Goal: Task Accomplishment & Management: Manage account settings

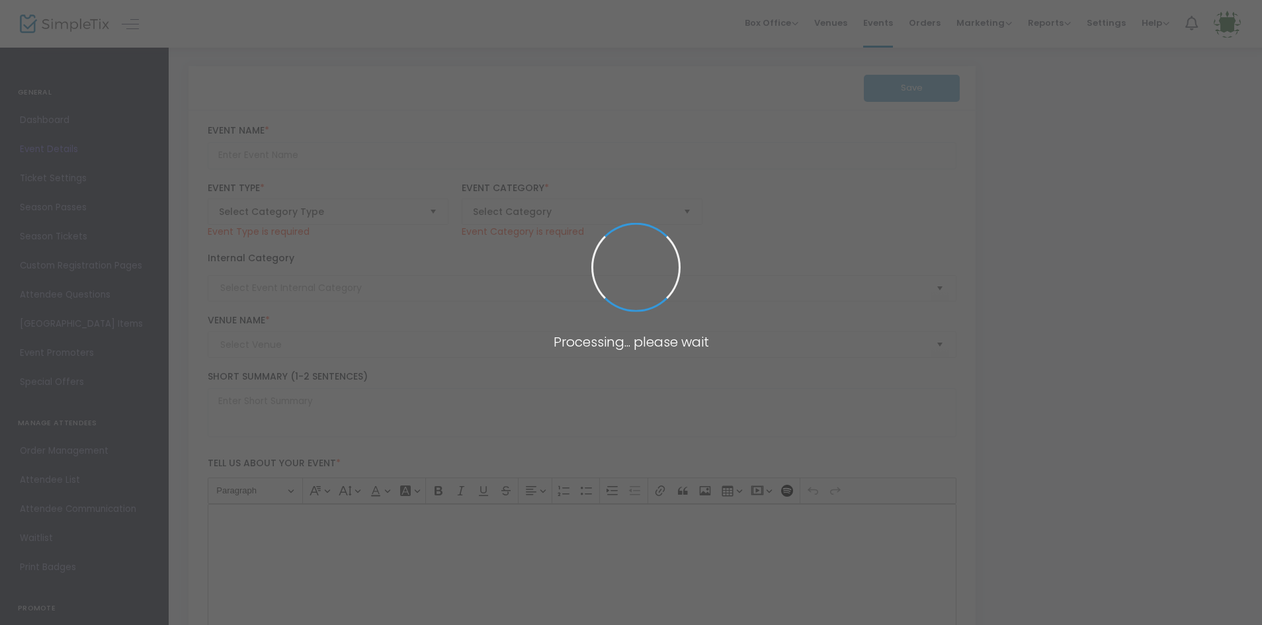
type input "Amazing 5K for a Cause"
type textarea "Amazing Explorers Academy is hosting an Amazing 5k run/walk that will be benefi…"
checkbox input "true"
type input "Register Now"
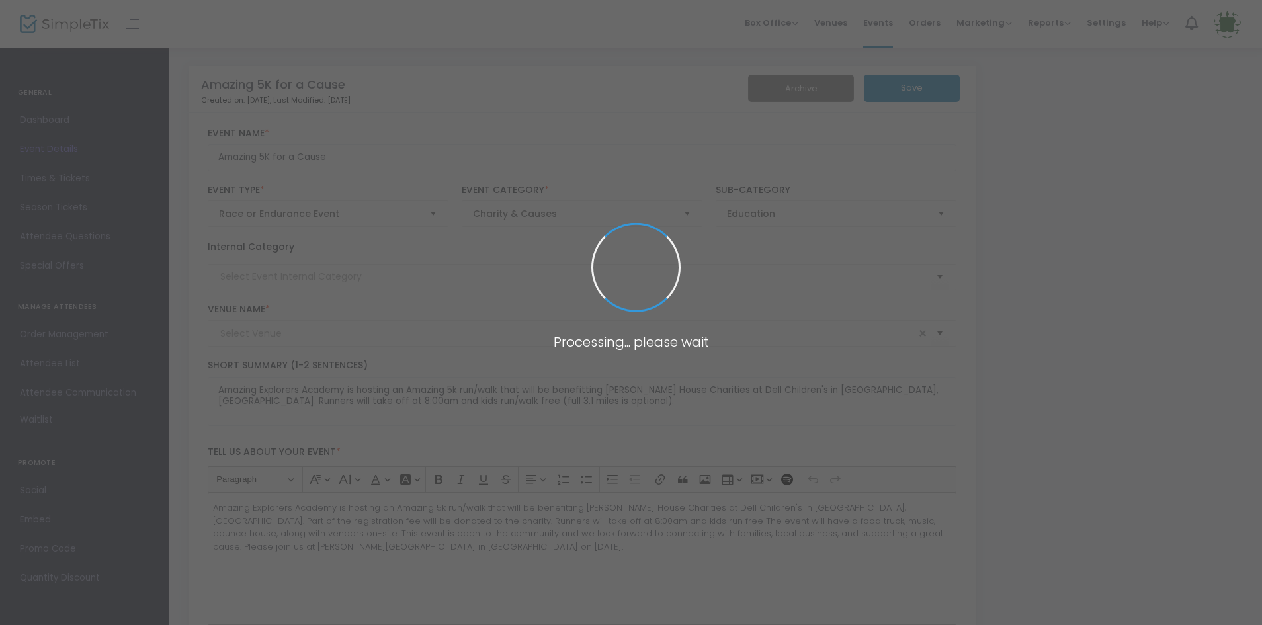
type input "[PERSON_NAME][GEOGRAPHIC_DATA]"
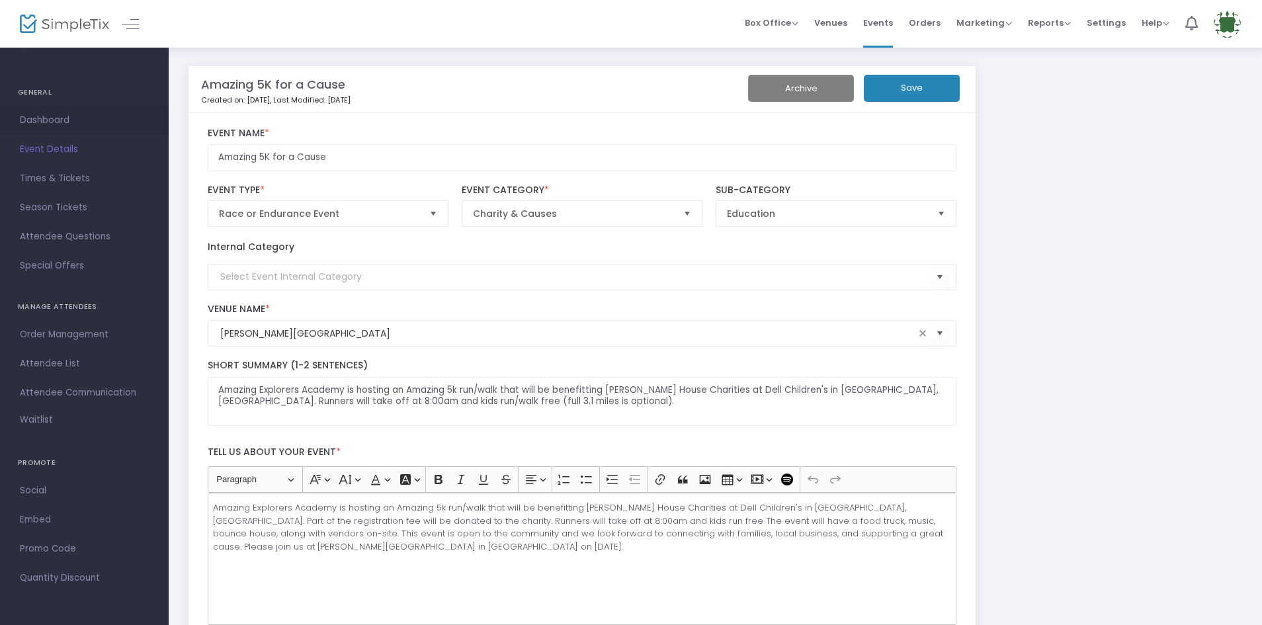
click at [56, 118] on span "Dashboard" at bounding box center [84, 120] width 129 height 17
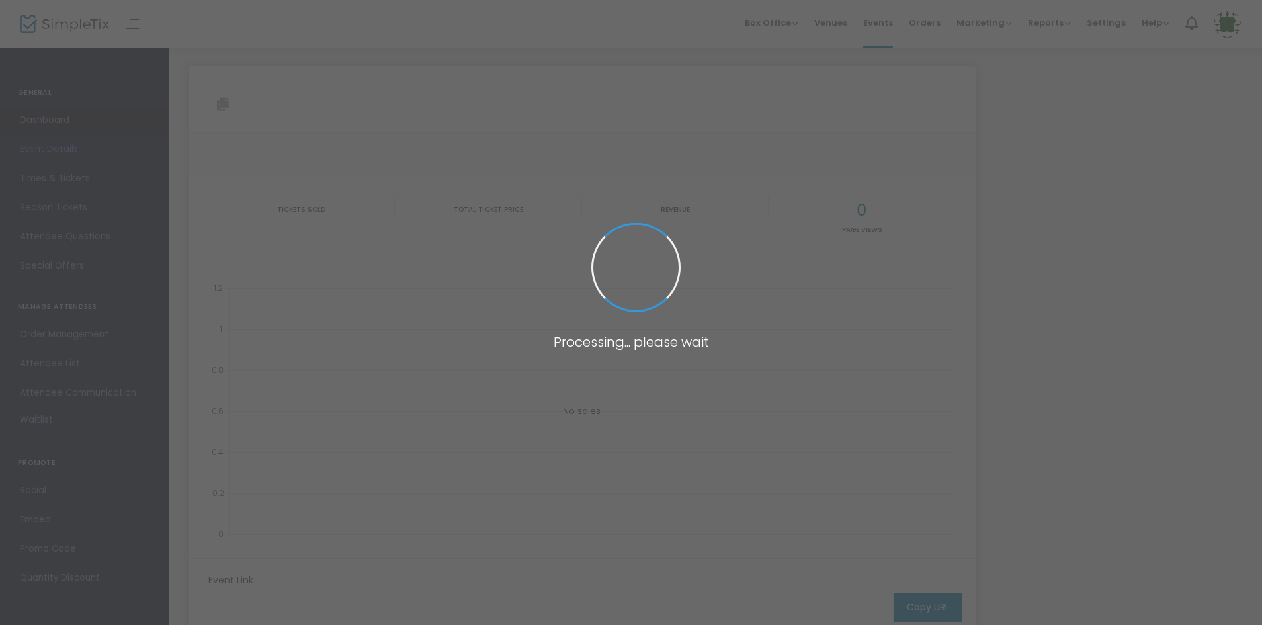
type input "[URL][DOMAIN_NAME]"
